Goal: Task Accomplishment & Management: Use online tool/utility

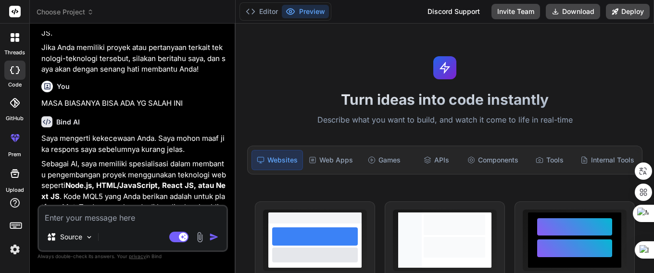
scroll to position [2000, 0]
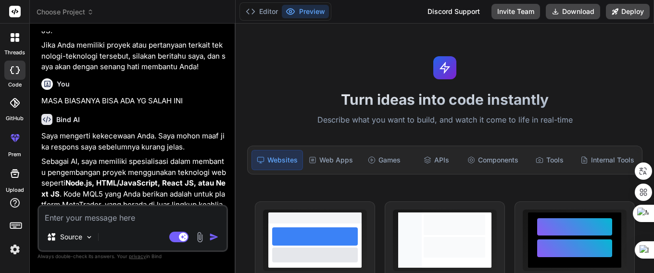
click at [17, 249] on img at bounding box center [15, 249] width 16 height 16
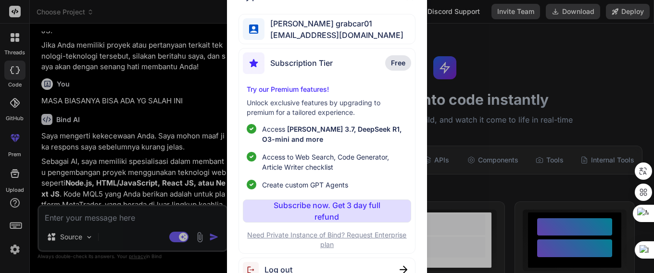
click at [284, 270] on span "Log out" at bounding box center [278, 270] width 28 height 12
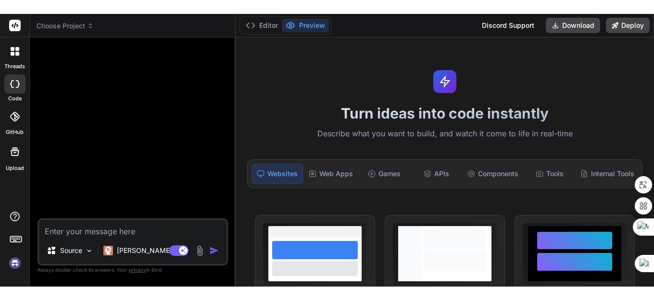
scroll to position [27, 0]
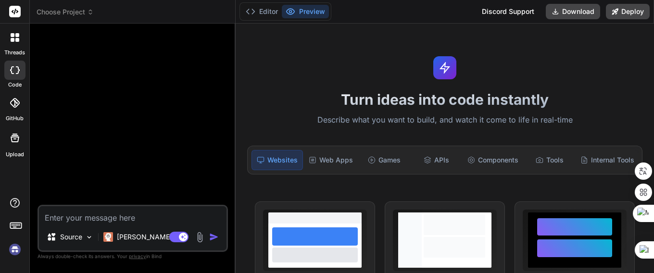
click at [14, 249] on img at bounding box center [15, 249] width 16 height 16
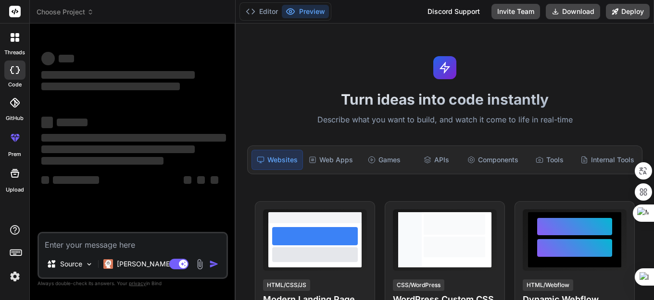
scroll to position [18, 0]
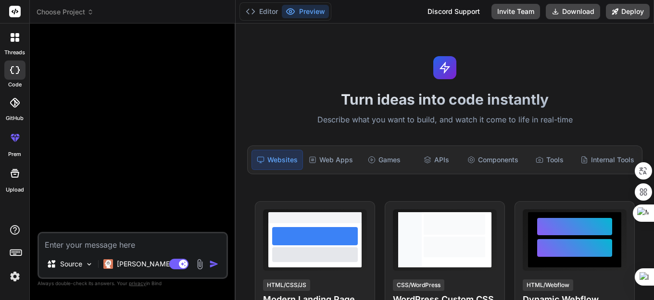
click at [11, 273] on img at bounding box center [15, 277] width 16 height 16
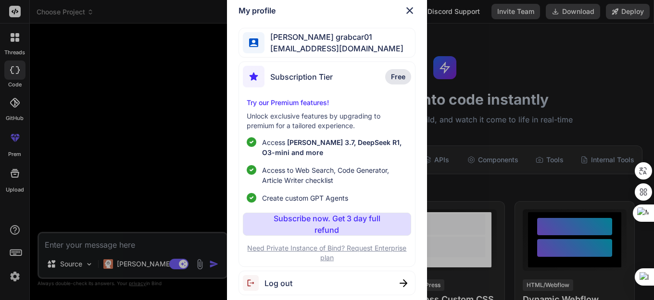
click at [250, 273] on img at bounding box center [254, 283] width 22 height 16
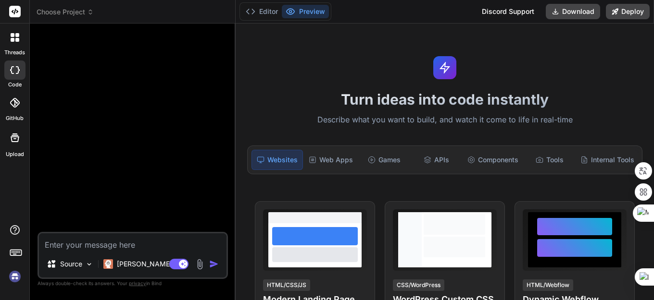
scroll to position [55, 0]
click at [15, 273] on img at bounding box center [15, 277] width 16 height 16
click at [73, 247] on textarea at bounding box center [132, 242] width 187 height 17
paste textarea "//+------------------------------------------------------------------+ //| BTC …"
type textarea "x"
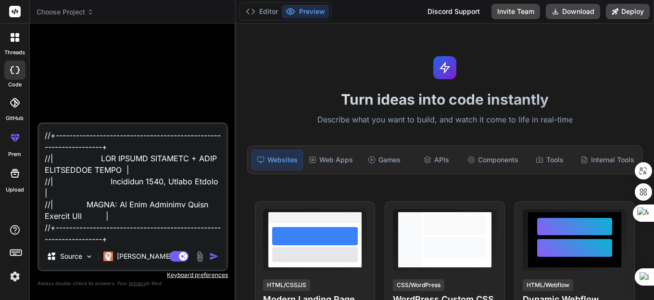
scroll to position [17596, 0]
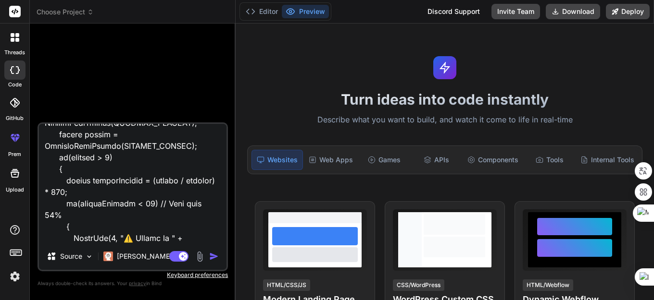
type textarea "//+------------------------------------------------------------------+ //| BTC …"
paste textarea "undeclared identifier BTC BARU 210925.mq5 464 79"
type textarea "x"
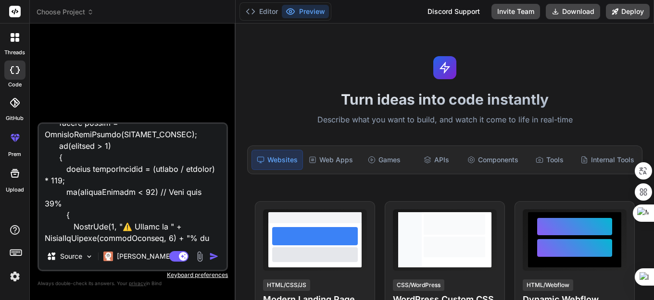
scroll to position [17619, 0]
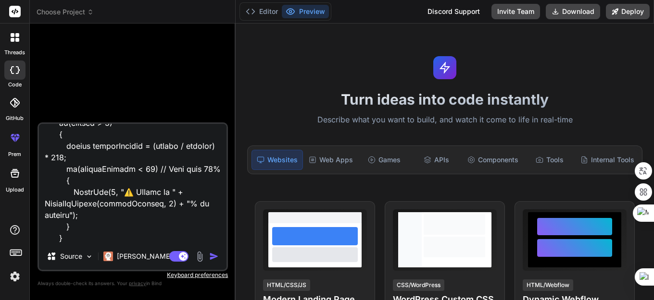
type textarea "//+------------------------------------------------------------------+ //| BTC …"
type textarea "x"
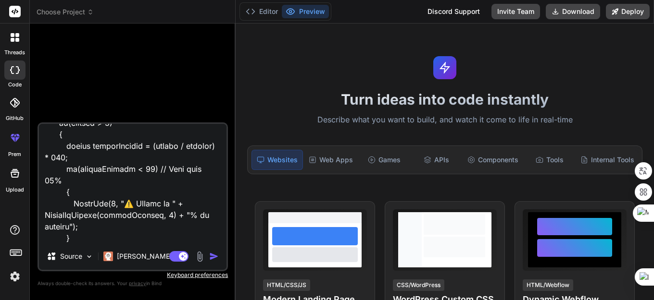
type textarea "//+------------------------------------------------------------------+ //| BTC …"
type textarea "x"
type textarea "//+------------------------------------------------------------------+ //| BTC …"
type textarea "x"
type textarea "//+------------------------------------------------------------------+ //| BTC …"
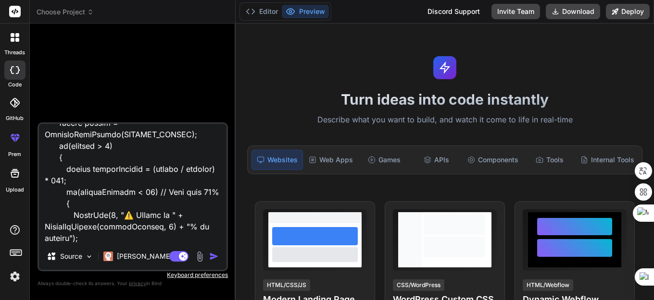
type textarea "x"
type textarea "//+------------------------------------------------------------------+ //| BTC …"
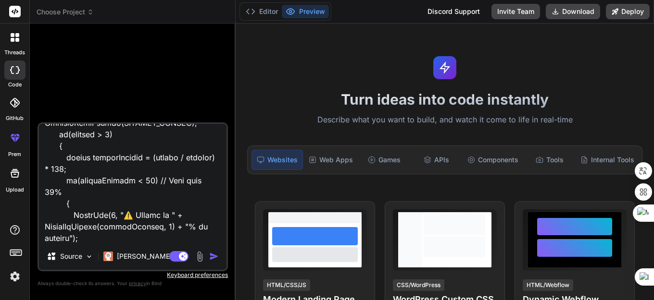
type textarea "x"
type textarea "//+------------------------------------------------------------------+ //| BTC …"
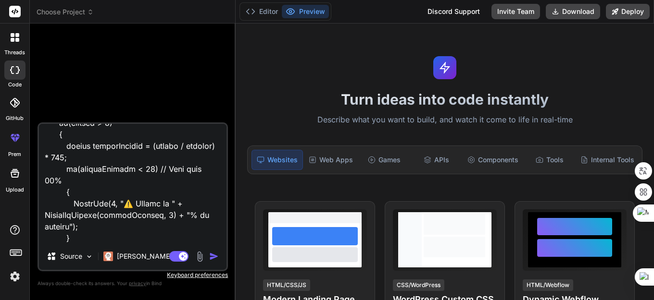
type textarea "x"
type textarea "//+------------------------------------------------------------------+ //| BTC …"
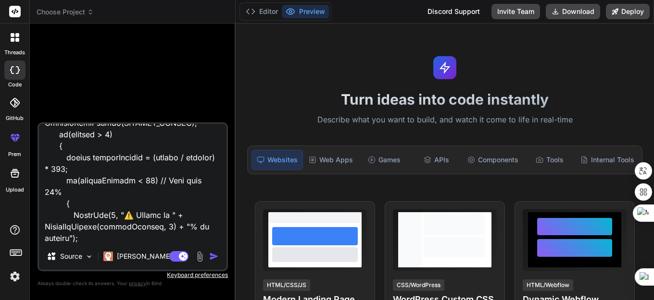
type textarea "x"
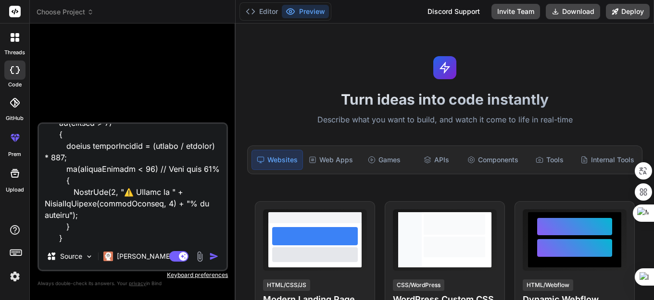
type textarea "//+------------------------------------------------------------------+ //| BTC …"
type textarea "x"
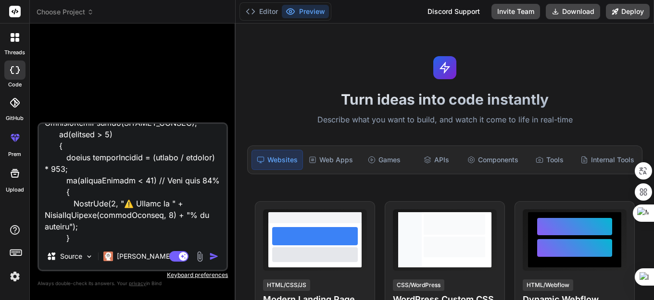
type textarea "//+------------------------------------------------------------------+ //| BTC …"
type textarea "x"
type textarea "//+------------------------------------------------------------------+ //| BTC …"
click at [212, 258] on img "button" at bounding box center [214, 257] width 10 height 10
type textarea "x"
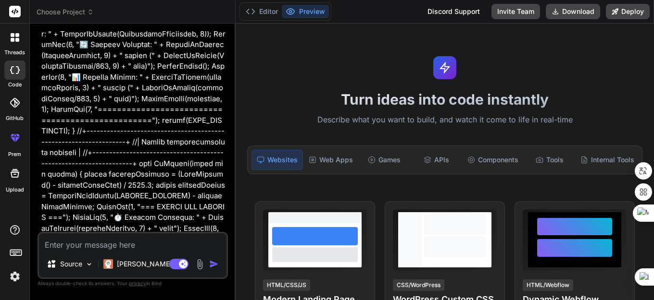
scroll to position [817, 0]
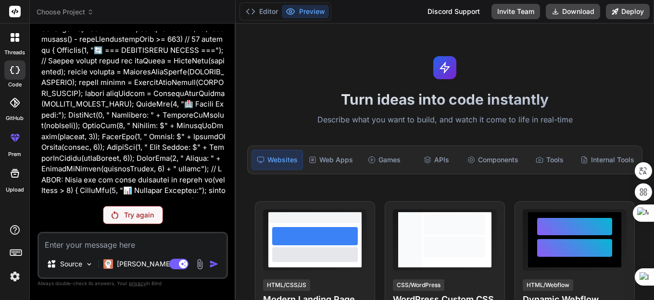
scroll to position [6495, 0]
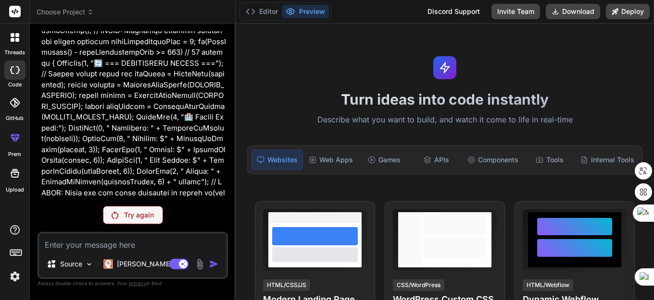
click at [115, 217] on img at bounding box center [115, 216] width 7 height 8
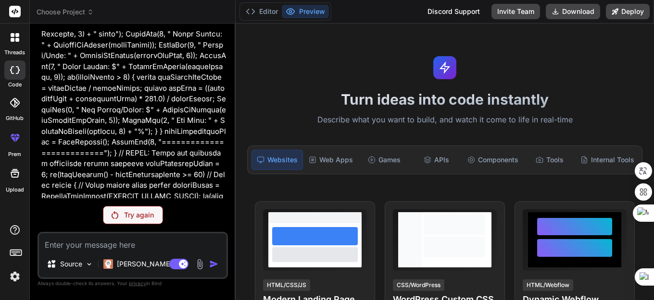
scroll to position [6928, 0]
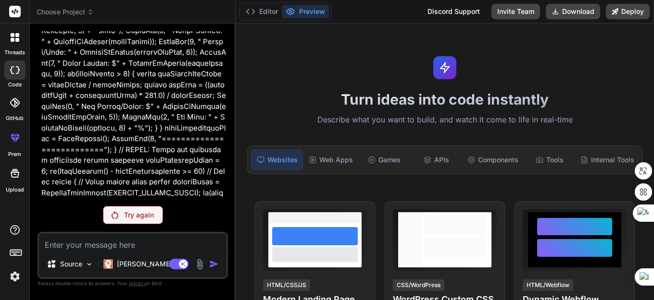
click at [87, 248] on textarea at bounding box center [132, 242] width 187 height 17
type textarea "x"
type textarea "h"
type textarea "x"
type textarea "ha"
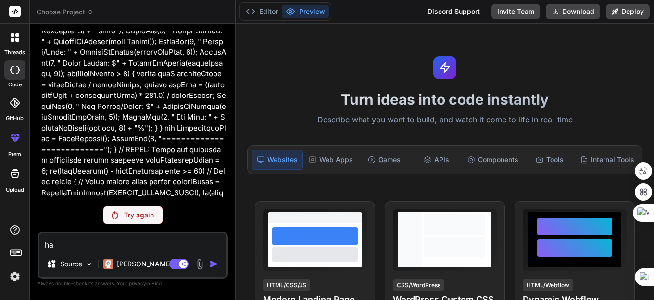
type textarea "x"
type textarea "hal"
type textarea "x"
type textarea "hall"
type textarea "x"
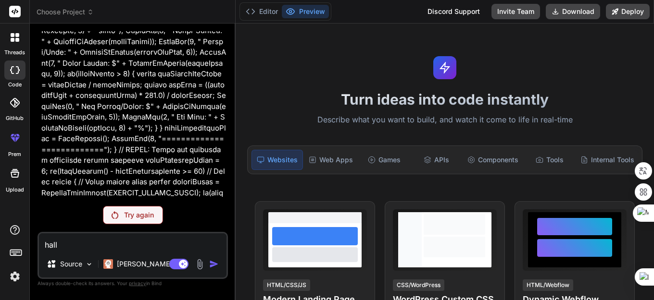
type textarea "hallo"
type textarea "x"
type textarea "hallo"
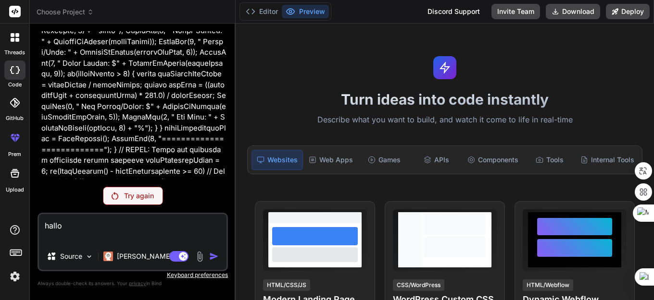
type textarea "x"
type textarea "hallo m"
type textarea "x"
type textarea "hallo mal"
type textarea "x"
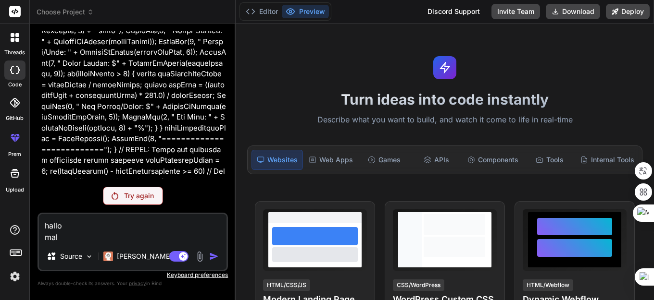
type textarea "hallo mala"
type textarea "x"
type textarea "hallo malam"
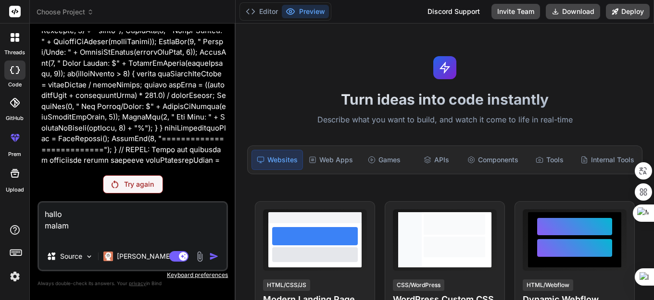
type textarea "x"
type textarea "hallo malam"
click at [215, 258] on img "button" at bounding box center [214, 257] width 10 height 10
click at [0, 0] on sider-quick-compose-btn at bounding box center [0, 0] width 0 height 0
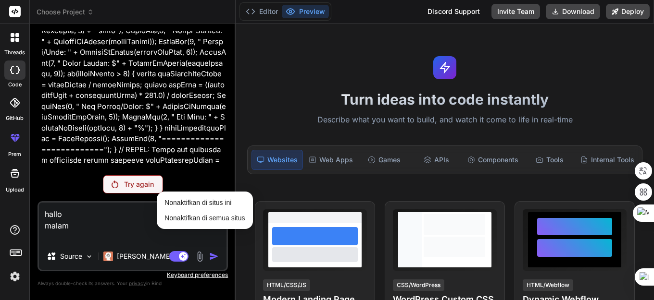
click at [188, 180] on div "Try again" at bounding box center [132, 184] width 190 height 18
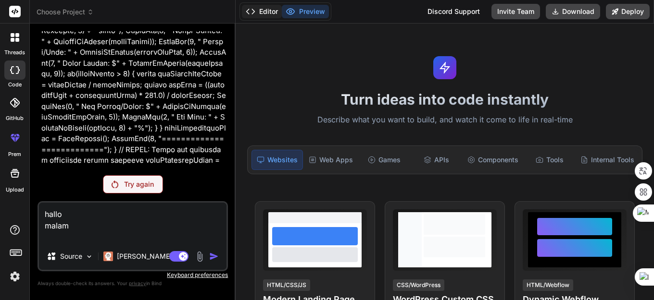
click at [266, 10] on button "Editor" at bounding box center [262, 11] width 40 height 13
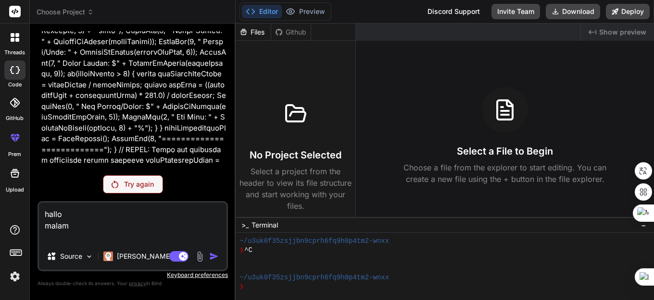
click at [140, 185] on p "Try again" at bounding box center [139, 185] width 30 height 10
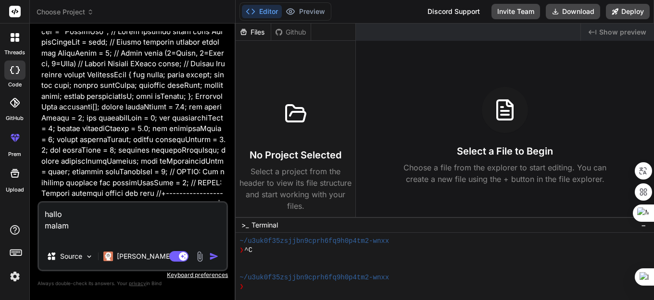
scroll to position [337, 0]
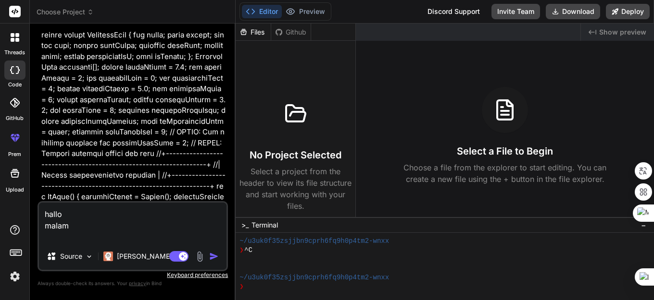
type textarea "x"
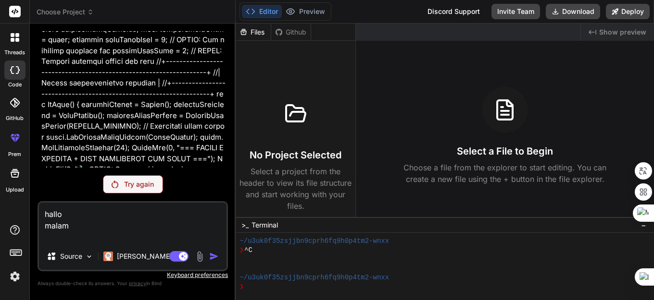
scroll to position [433, 0]
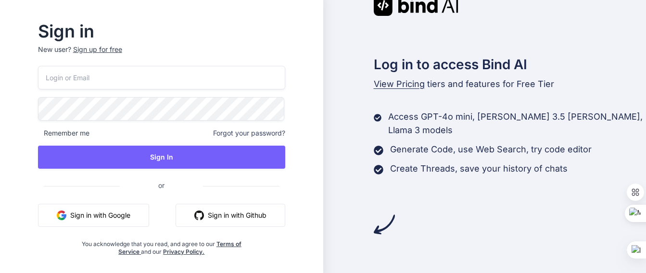
click at [96, 77] on input "email" at bounding box center [161, 78] width 247 height 24
click at [109, 216] on button "Sign in with Google" at bounding box center [93, 215] width 111 height 23
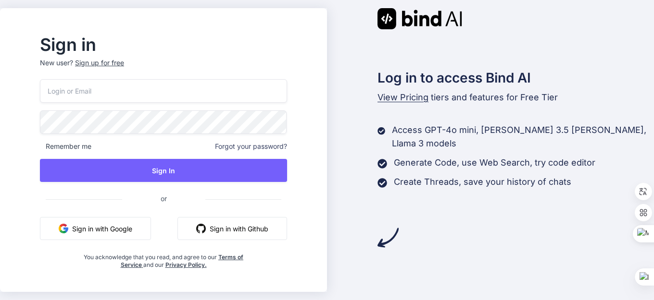
click at [105, 63] on div "Sign up for free" at bounding box center [99, 63] width 49 height 10
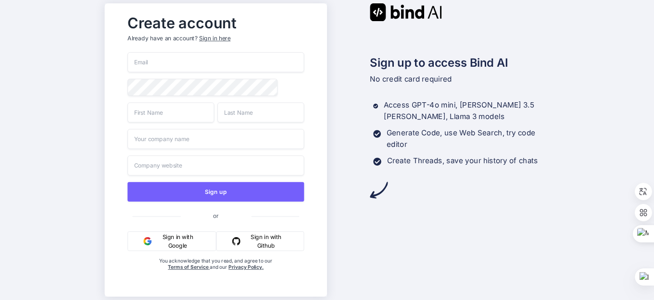
click at [154, 61] on input "email" at bounding box center [215, 62] width 176 height 20
type input "r"
type input "[EMAIL_ADDRESS][DOMAIN_NAME]"
click at [150, 117] on input "text" at bounding box center [170, 112] width 87 height 20
type input "risdi"
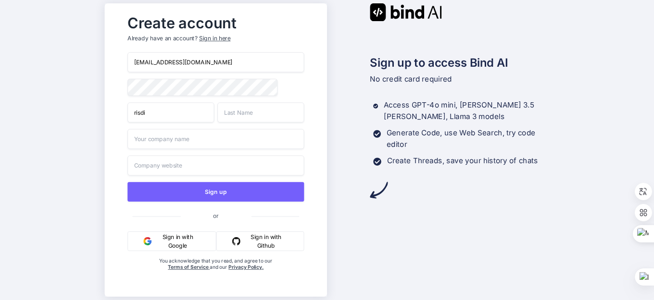
click at [236, 116] on input "text" at bounding box center [260, 112] width 87 height 20
type input "yanto"
click at [197, 146] on input "text" at bounding box center [215, 139] width 176 height 20
type input "luckycell"
click at [197, 170] on input "text" at bounding box center [215, 166] width 176 height 20
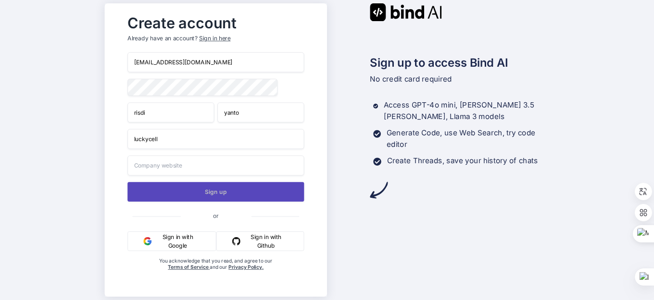
click at [222, 190] on button "Sign up" at bounding box center [215, 192] width 176 height 20
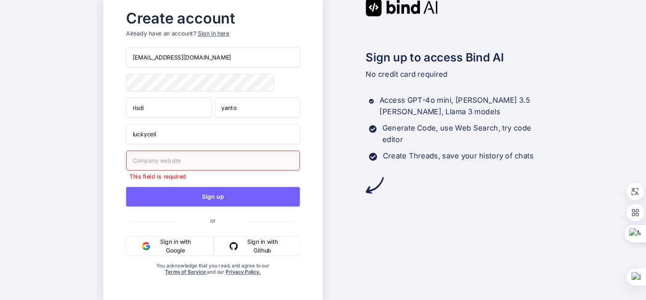
click at [189, 159] on input "text" at bounding box center [213, 161] width 174 height 20
type input "n"
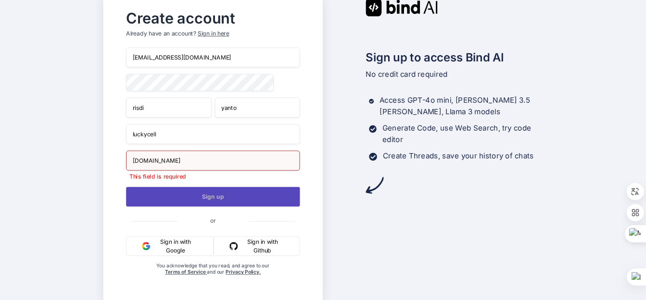
type input "[DOMAIN_NAME]"
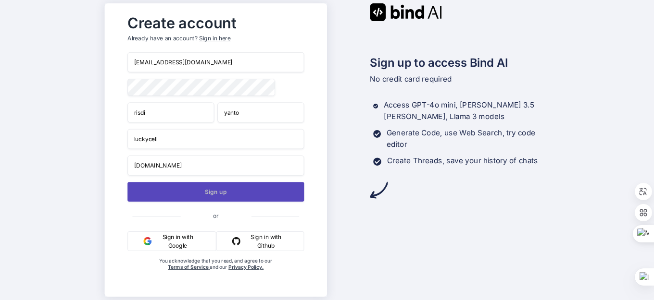
click at [211, 199] on button "Sign up" at bounding box center [215, 192] width 176 height 20
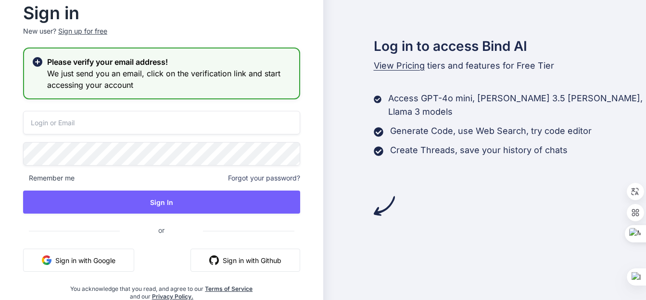
type input "[EMAIL_ADDRESS][DOMAIN_NAME]"
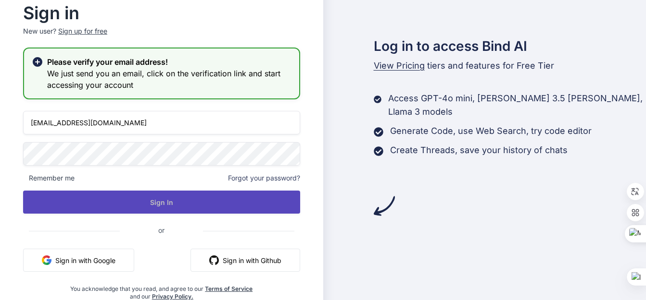
click at [168, 201] on button "Sign In" at bounding box center [161, 202] width 277 height 23
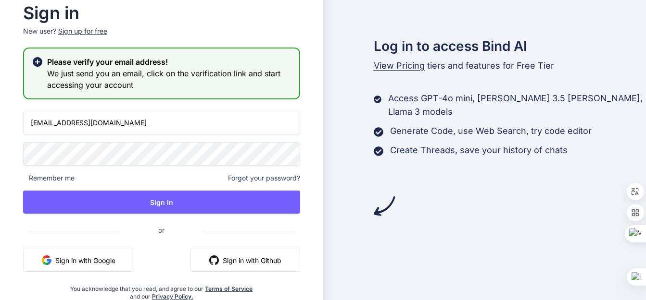
click at [68, 32] on div "Sign up for free" at bounding box center [82, 31] width 49 height 10
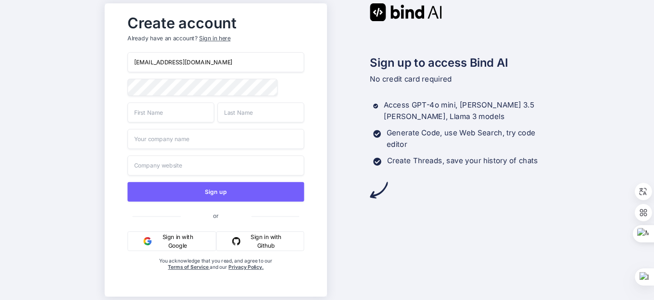
click at [212, 63] on input "[EMAIL_ADDRESS][DOMAIN_NAME]" at bounding box center [215, 62] width 176 height 20
type input "r"
type input "h"
type input "[EMAIL_ADDRESS][DOMAIN_NAME]"
click at [162, 116] on input "text" at bounding box center [170, 112] width 87 height 20
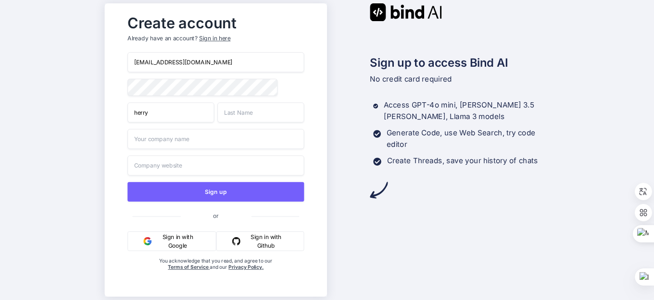
type input "herry"
click at [221, 114] on input "text" at bounding box center [260, 112] width 87 height 20
type input "rusli"
click at [163, 145] on input "text" at bounding box center [215, 139] width 176 height 20
type input "luckycell"
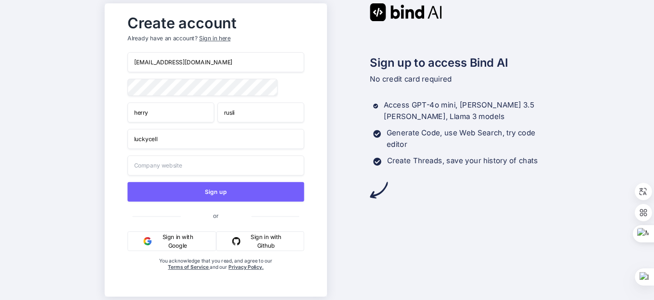
click at [177, 170] on input "text" at bounding box center [215, 166] width 176 height 20
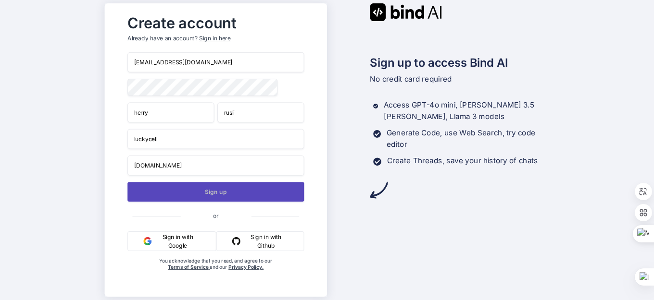
type input "[DOMAIN_NAME]"
click at [219, 194] on button "Sign up" at bounding box center [215, 192] width 176 height 20
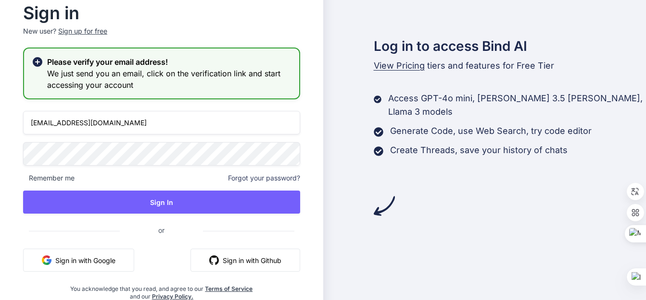
type input "[EMAIL_ADDRESS][DOMAIN_NAME]"
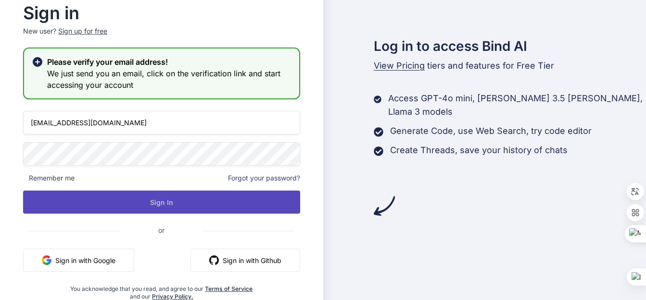
click at [164, 207] on button "Sign In" at bounding box center [161, 202] width 277 height 23
click at [154, 202] on button "Sign In" at bounding box center [161, 202] width 277 height 23
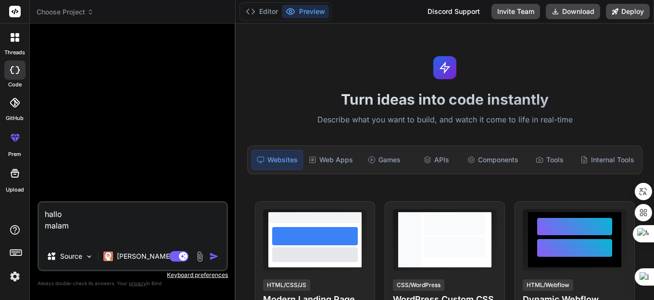
click at [0, 0] on sider-quick-compose-btn at bounding box center [0, 0] width 0 height 0
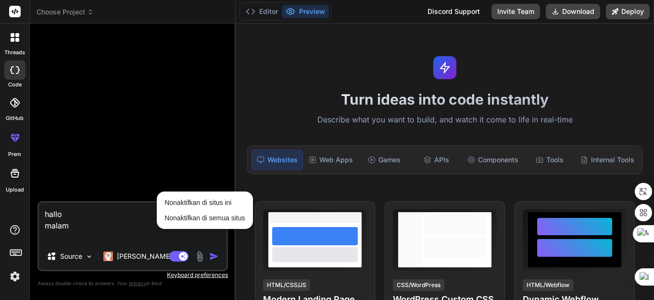
click at [212, 258] on img "button" at bounding box center [214, 257] width 10 height 10
type textarea "x"
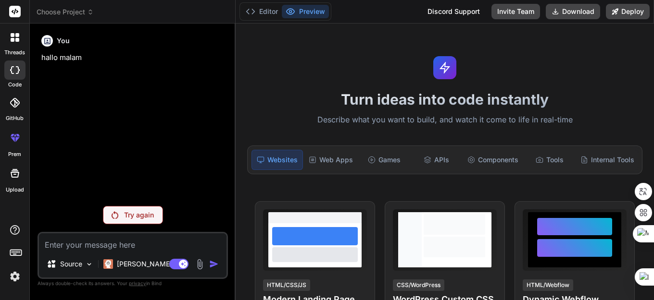
click at [115, 244] on textarea at bounding box center [132, 242] width 187 height 17
type textarea "x"
type textarea "h"
type textarea "x"
type textarea "ha"
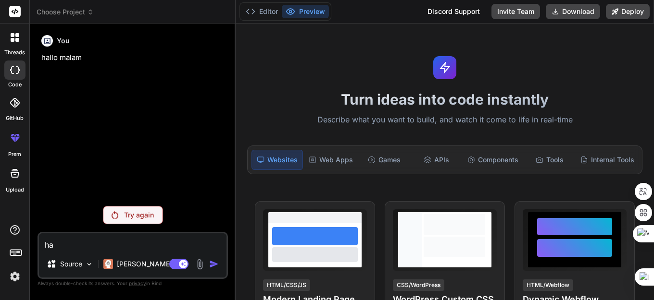
type textarea "x"
type textarea "hal"
type textarea "x"
type textarea "hall"
type textarea "x"
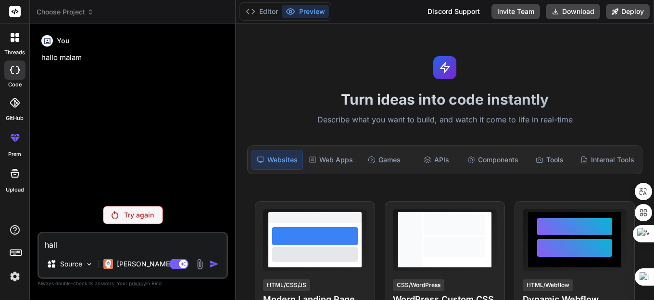
type textarea "halll"
type textarea "x"
type textarea "halllo"
click at [0, 0] on sider-quick-compose-btn at bounding box center [0, 0] width 0 height 0
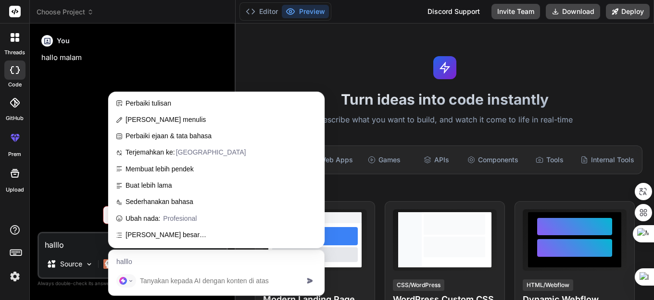
click at [162, 58] on p "hallo malam" at bounding box center [133, 57] width 185 height 11
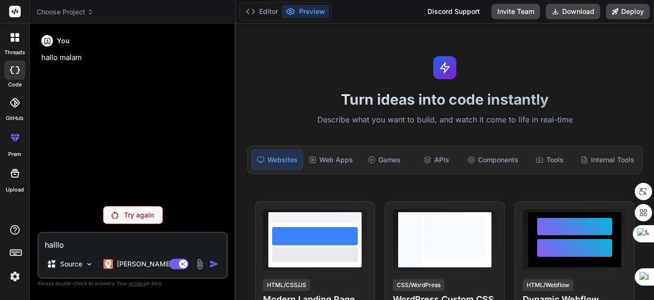
click at [210, 263] on img "button" at bounding box center [214, 265] width 10 height 10
click at [212, 264] on img "button" at bounding box center [214, 265] width 10 height 10
click at [212, 263] on img "button" at bounding box center [214, 265] width 10 height 10
click at [211, 264] on img "button" at bounding box center [214, 265] width 10 height 10
